Goal: Task Accomplishment & Management: Complete application form

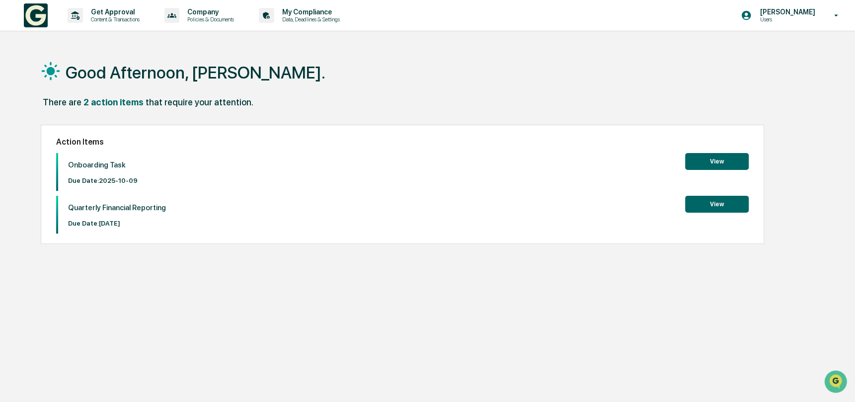
click at [716, 161] on button "View" at bounding box center [717, 161] width 64 height 17
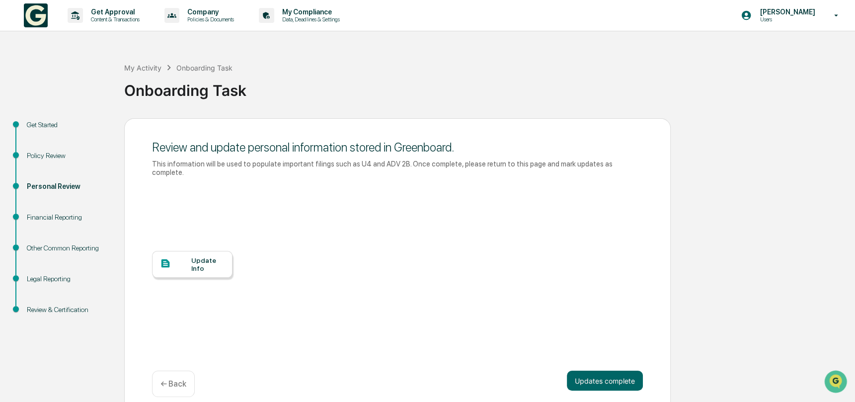
click at [597, 372] on button "Updates complete" at bounding box center [605, 381] width 76 height 20
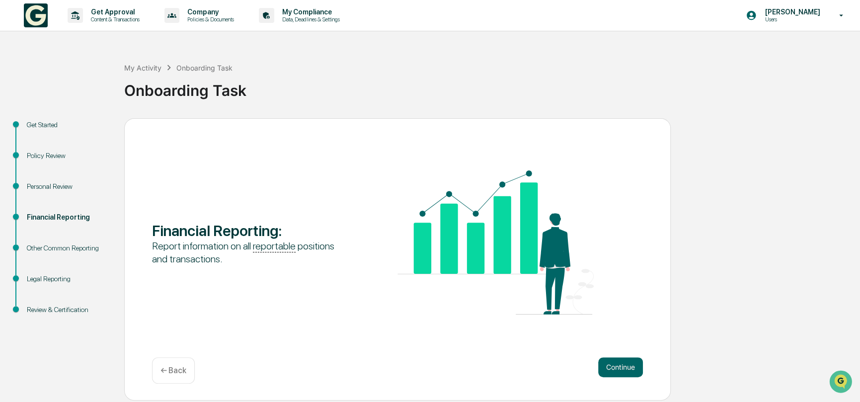
click at [623, 364] on button "Continue" at bounding box center [620, 367] width 45 height 20
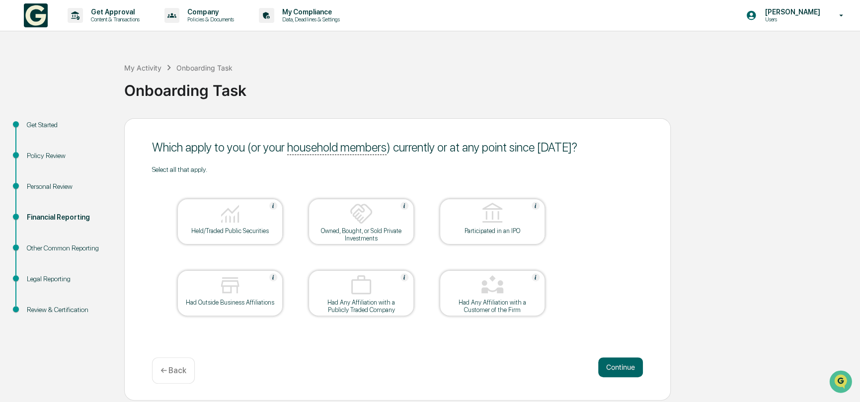
drag, startPoint x: 800, startPoint y: 157, endPoint x: 786, endPoint y: 157, distance: 13.9
click at [800, 157] on div "Get Started Policy Review Personal Review Financial Reporting Other Common Repo…" at bounding box center [430, 259] width 850 height 282
drag, startPoint x: 834, startPoint y: 332, endPoint x: 744, endPoint y: 304, distance: 94.8
click at [834, 332] on div "Get Started Policy Review Personal Review Financial Reporting Other Common Repo…" at bounding box center [430, 259] width 850 height 282
click at [238, 224] on img at bounding box center [230, 214] width 24 height 24
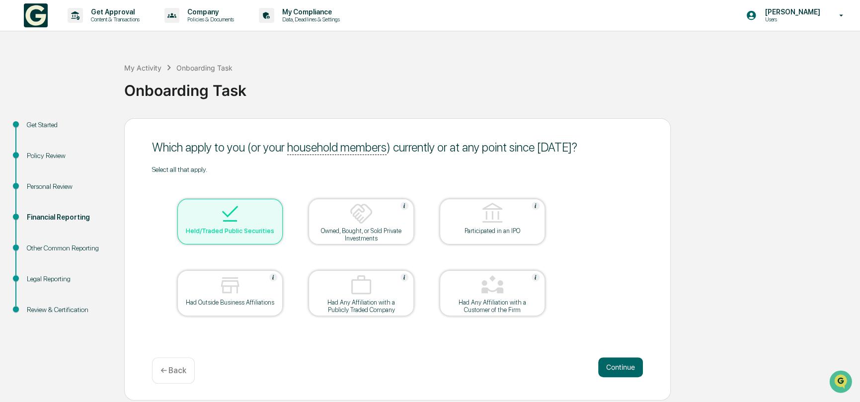
click at [228, 291] on img at bounding box center [230, 285] width 24 height 24
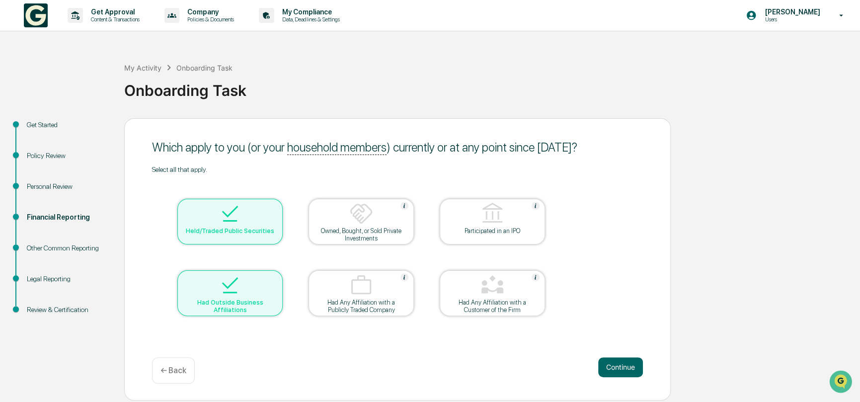
click at [621, 369] on button "Continue" at bounding box center [620, 367] width 45 height 20
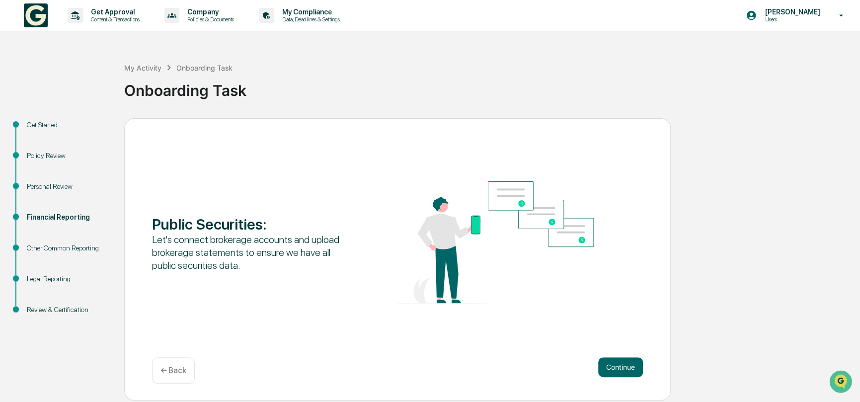
click at [620, 369] on button "Continue" at bounding box center [620, 367] width 45 height 20
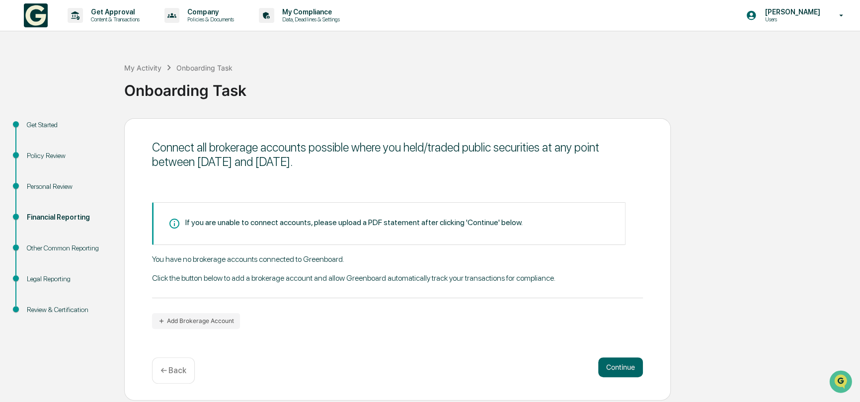
click at [164, 318] on icon "button" at bounding box center [161, 321] width 7 height 7
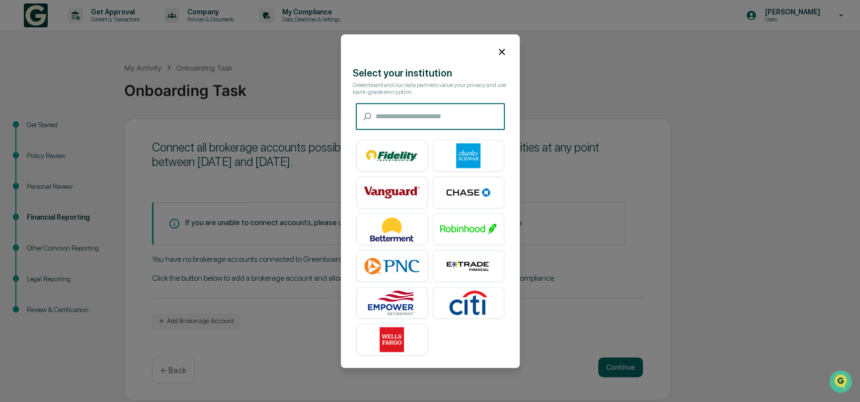
click at [385, 148] on img at bounding box center [392, 155] width 57 height 25
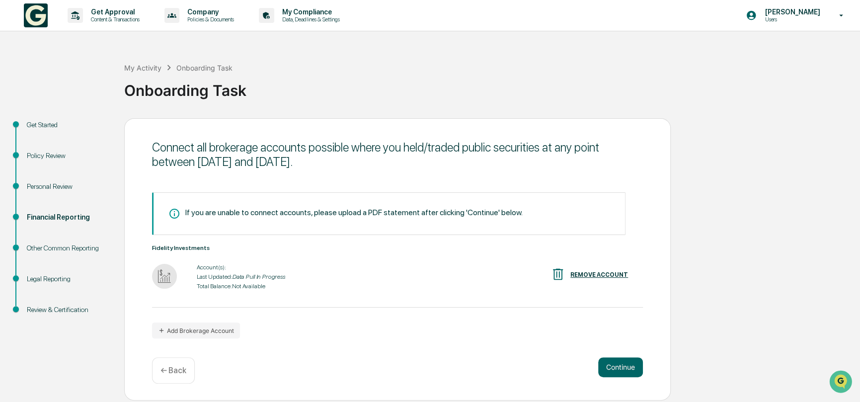
click at [617, 364] on button "Continue" at bounding box center [620, 367] width 45 height 20
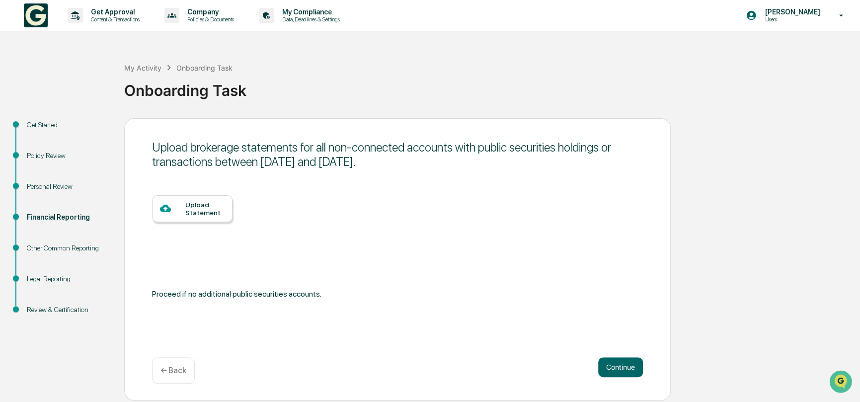
click at [624, 364] on button "Continue" at bounding box center [620, 367] width 45 height 20
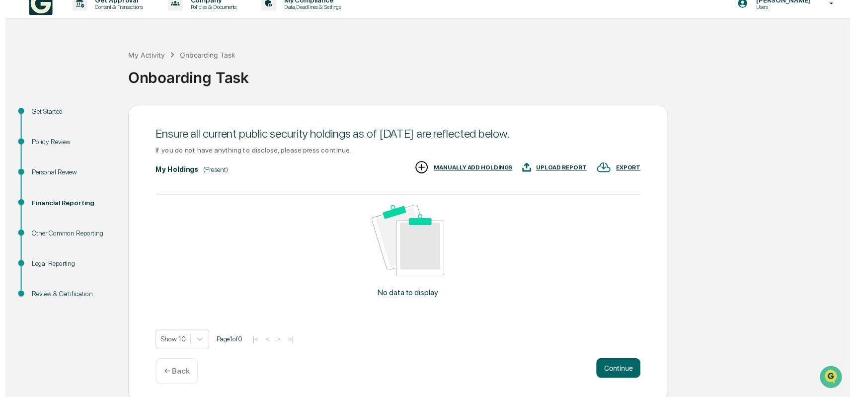
scroll to position [15, 0]
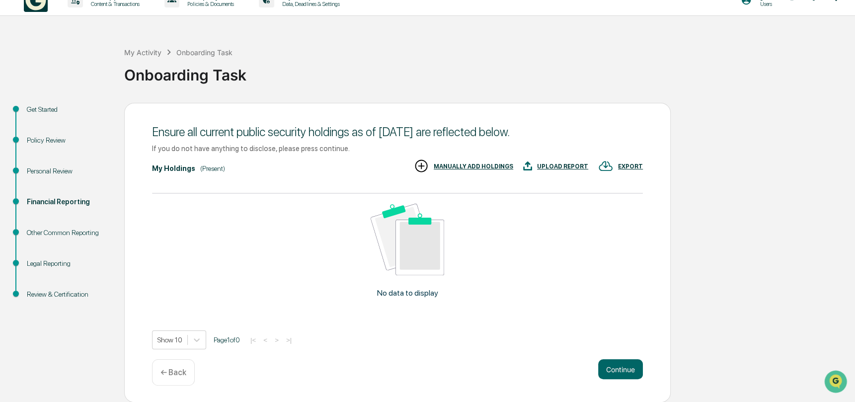
click at [624, 362] on button "Continue" at bounding box center [620, 369] width 45 height 20
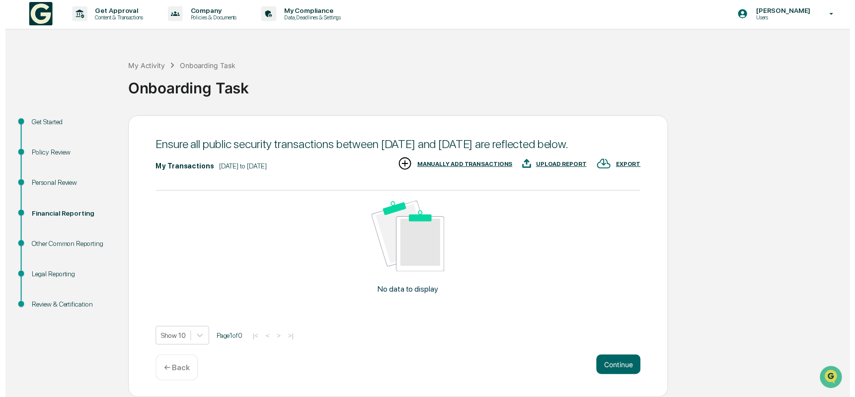
scroll to position [15, 0]
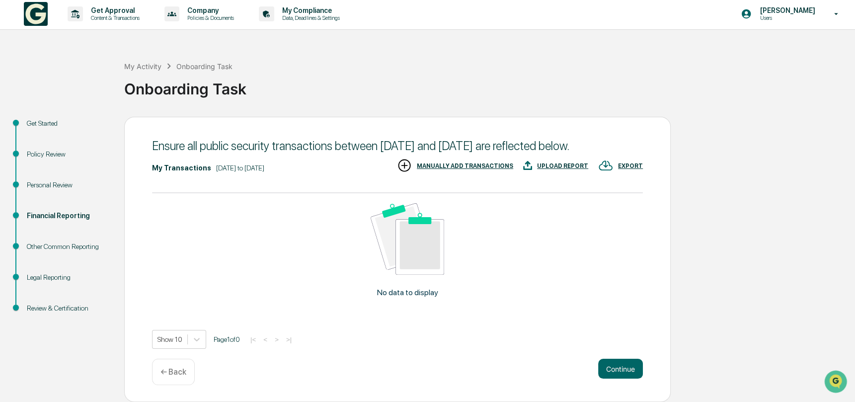
click at [45, 272] on div "Legal Reporting" at bounding box center [67, 277] width 81 height 10
click at [613, 369] on button "Continue" at bounding box center [620, 369] width 45 height 20
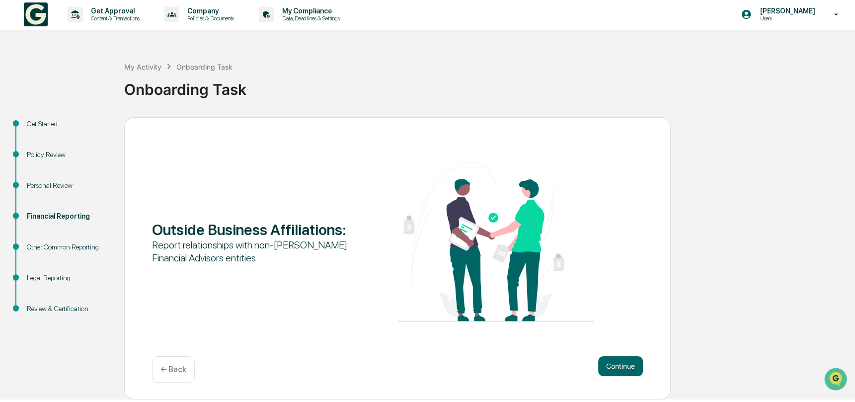
scroll to position [0, 0]
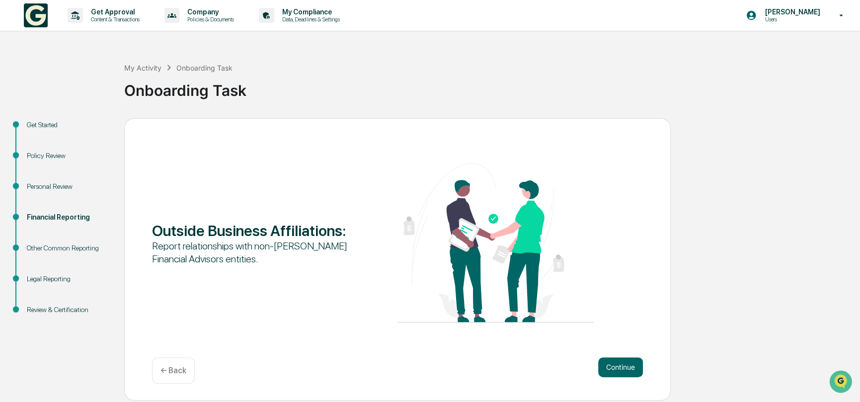
click at [604, 365] on button "Continue" at bounding box center [620, 367] width 45 height 20
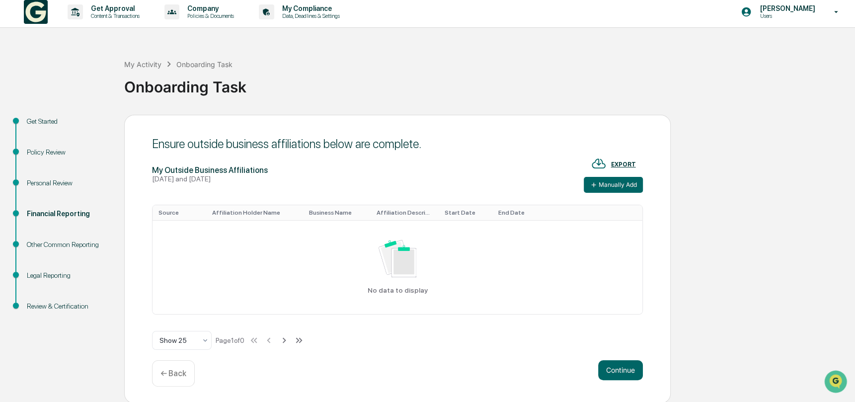
scroll to position [4, 0]
click at [592, 181] on icon at bounding box center [594, 184] width 8 height 8
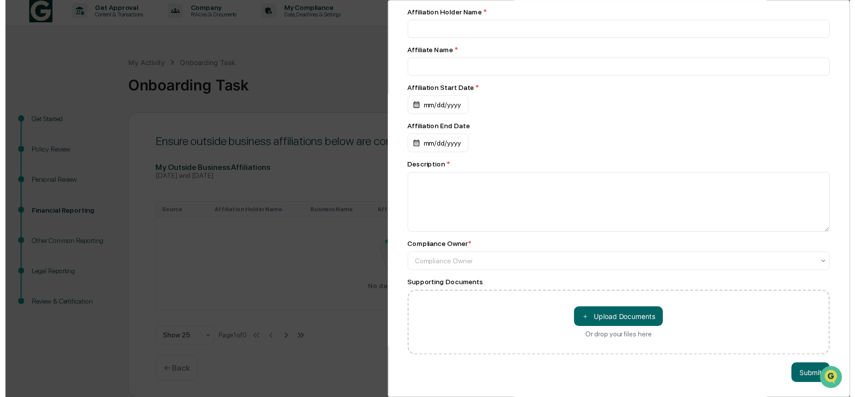
scroll to position [0, 0]
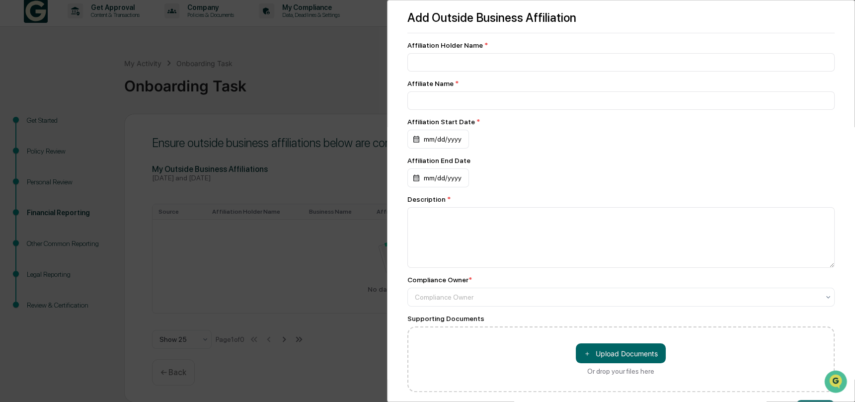
click at [364, 61] on div "Add Outside Business Affiliation Affiliation Holder Name * Affiliate Name * Aff…" at bounding box center [427, 201] width 855 height 402
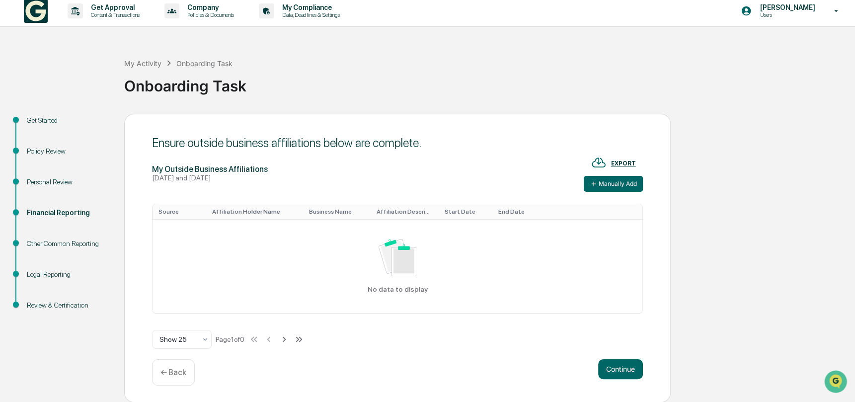
click at [624, 375] on button "Continue" at bounding box center [620, 369] width 45 height 20
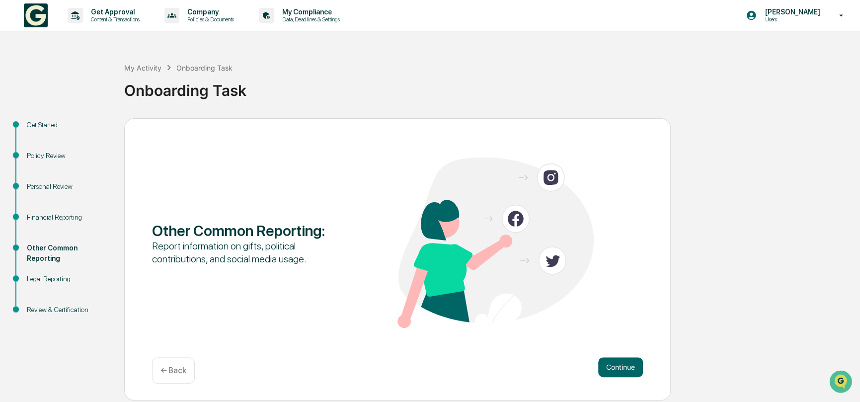
click at [624, 375] on button "Continue" at bounding box center [620, 367] width 45 height 20
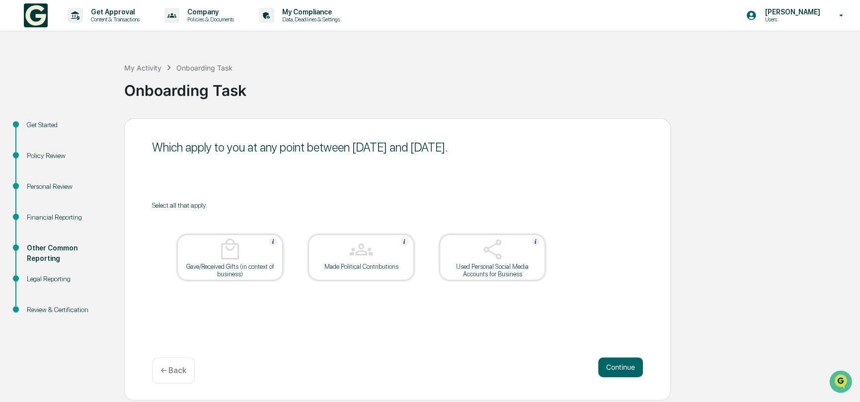
click at [624, 375] on button "Continue" at bounding box center [620, 367] width 45 height 20
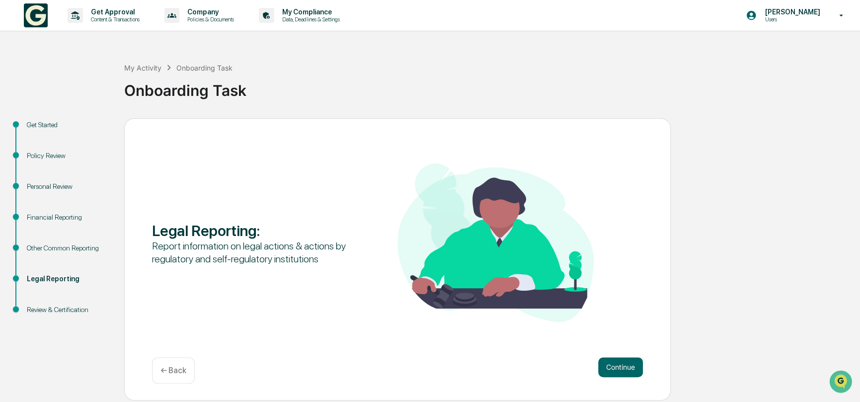
click at [624, 375] on button "Continue" at bounding box center [620, 367] width 45 height 20
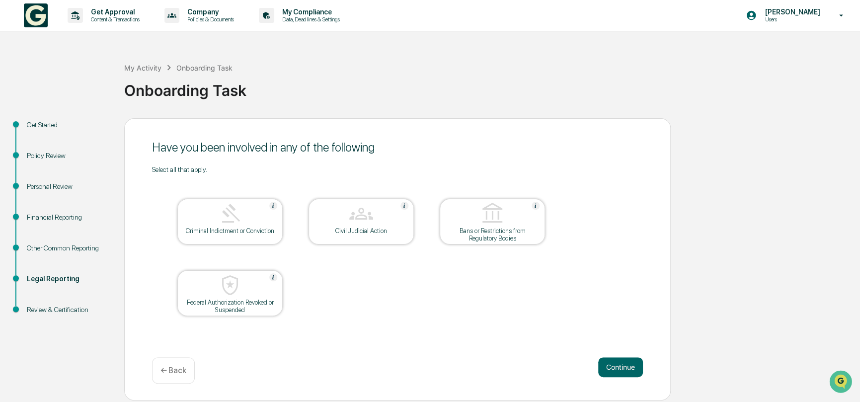
click at [624, 375] on button "Continue" at bounding box center [620, 367] width 45 height 20
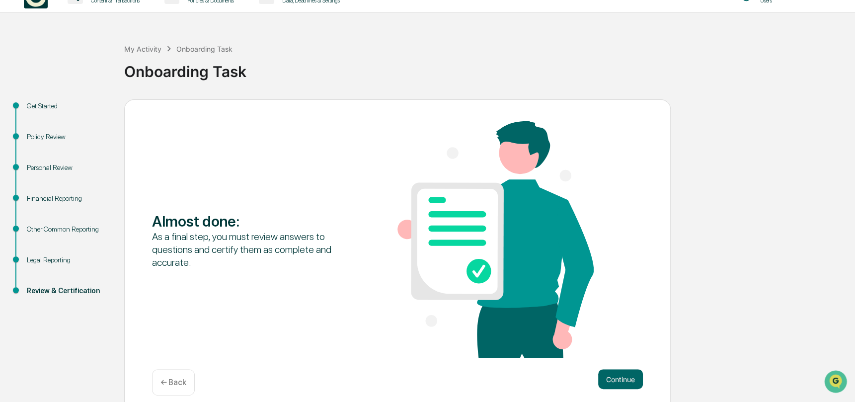
scroll to position [29, 0]
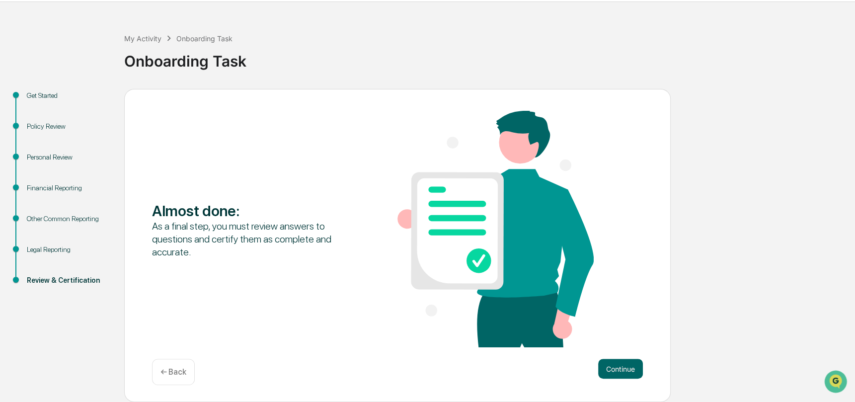
click at [624, 369] on button "Continue" at bounding box center [620, 369] width 45 height 20
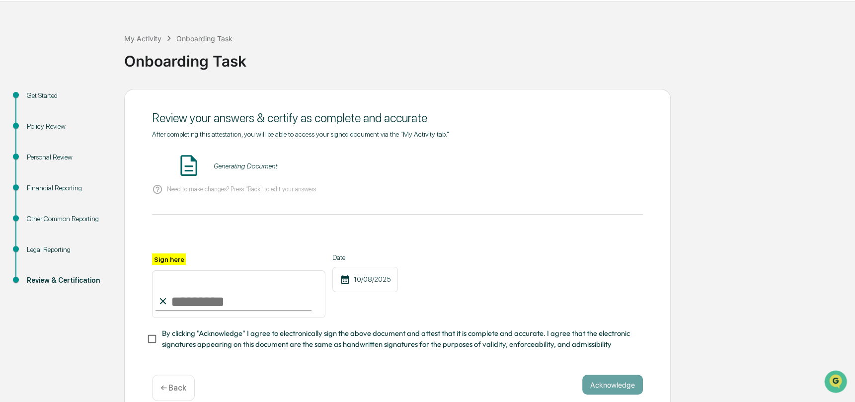
click at [187, 301] on input "Sign here" at bounding box center [238, 294] width 173 height 48
drag, startPoint x: 675, startPoint y: 423, endPoint x: 641, endPoint y: 423, distance: 34.3
click at [641, 373] on html "Get Approval Content & Transactions Company Policies & Documents My Compliance …" at bounding box center [427, 172] width 855 height 402
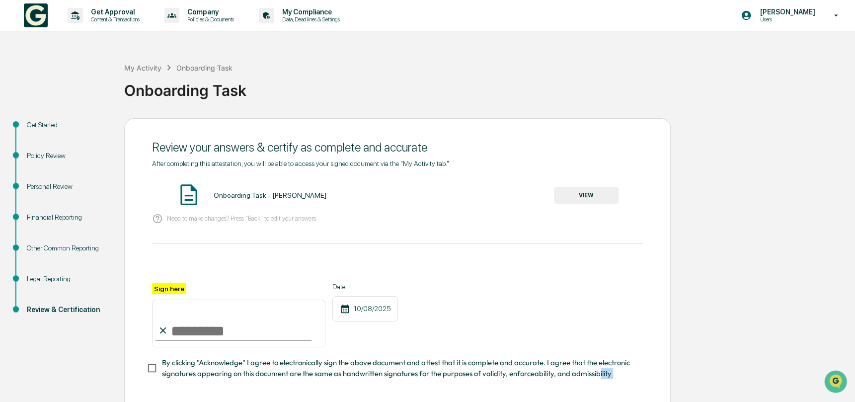
scroll to position [0, 0]
click at [194, 328] on input "Sign here" at bounding box center [238, 324] width 173 height 48
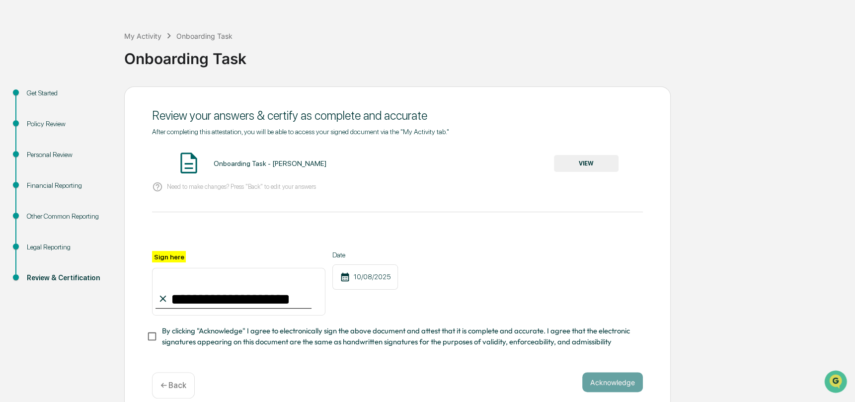
scroll to position [50, 0]
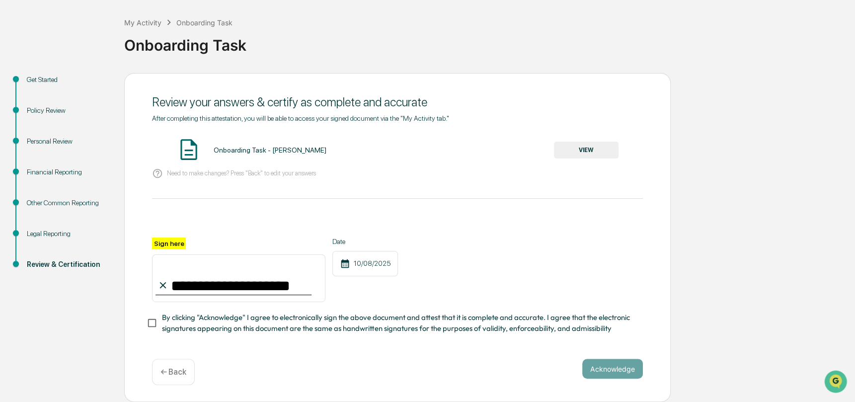
type input "**********"
click at [625, 368] on button "Acknowledge" at bounding box center [612, 369] width 61 height 20
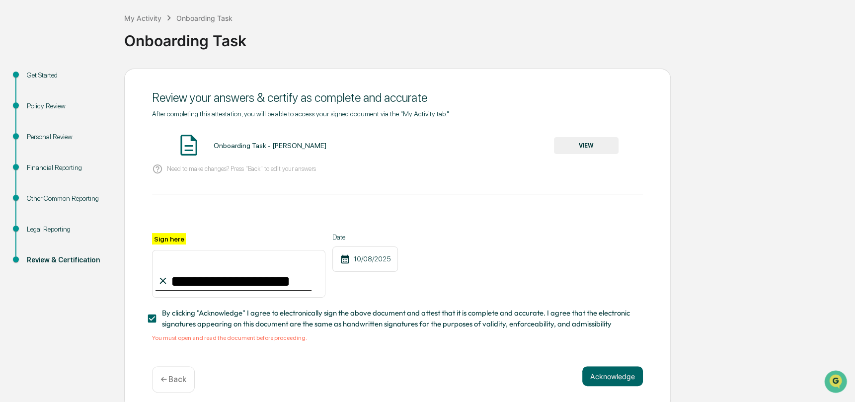
click at [600, 378] on button "Acknowledge" at bounding box center [612, 376] width 61 height 20
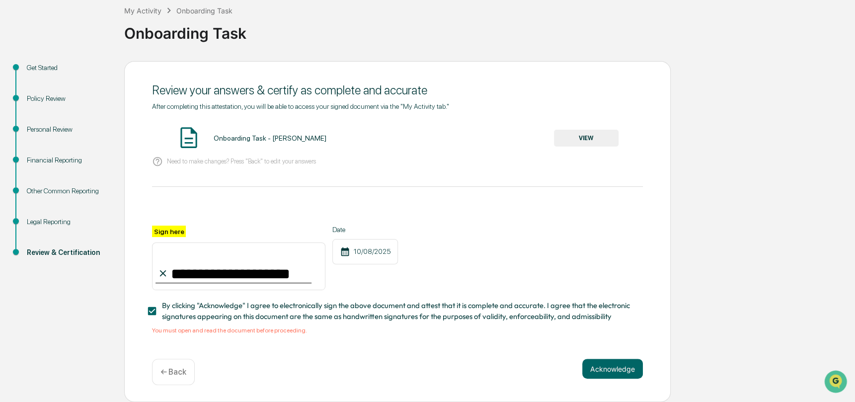
click at [588, 130] on button "VIEW" at bounding box center [586, 138] width 65 height 17
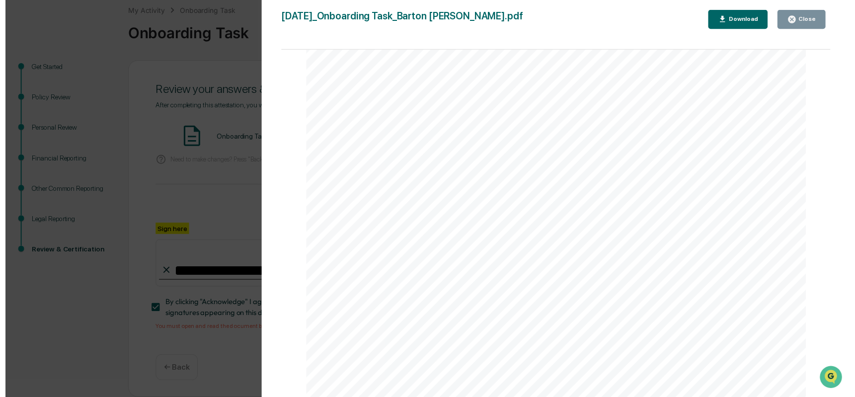
scroll to position [3382, 0]
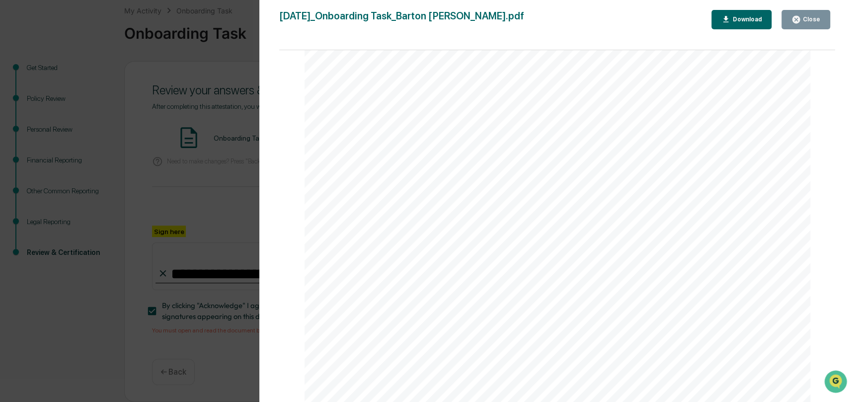
click at [197, 234] on div "Version History [DATE] 06:10 PM [PERSON_NAME] [DATE]_Onboarding Task_Barton [PE…" at bounding box center [427, 201] width 855 height 402
click at [811, 19] on div "Close" at bounding box center [810, 19] width 19 height 7
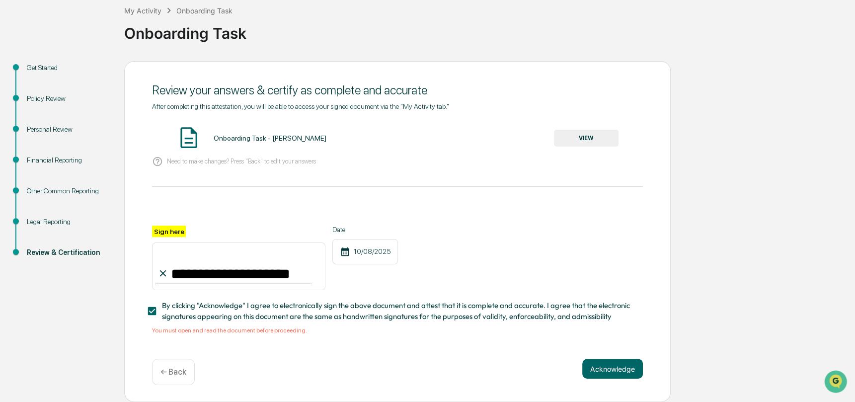
click at [625, 373] on button "Acknowledge" at bounding box center [612, 369] width 61 height 20
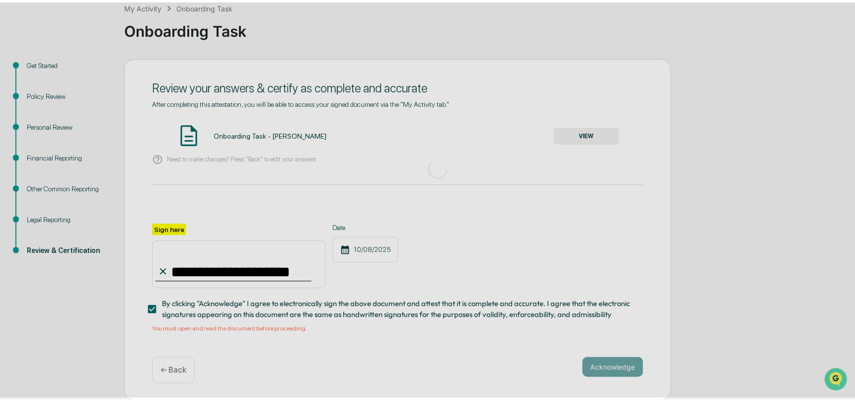
scroll to position [0, 0]
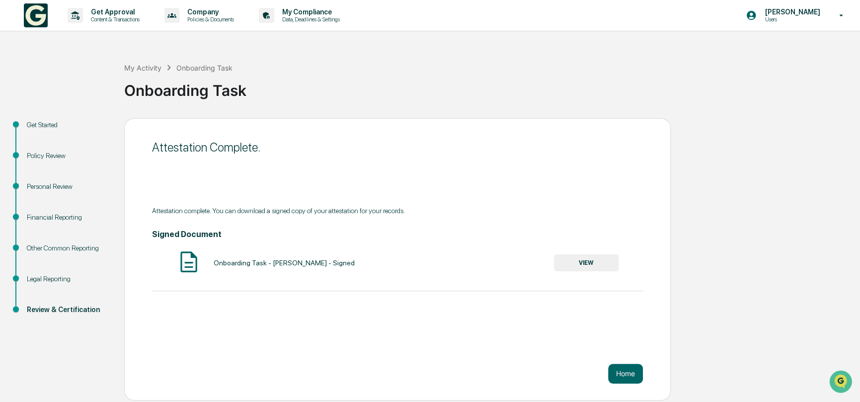
click at [624, 368] on button "Home" at bounding box center [625, 374] width 35 height 20
